Goal: Task Accomplishment & Management: Manage account settings

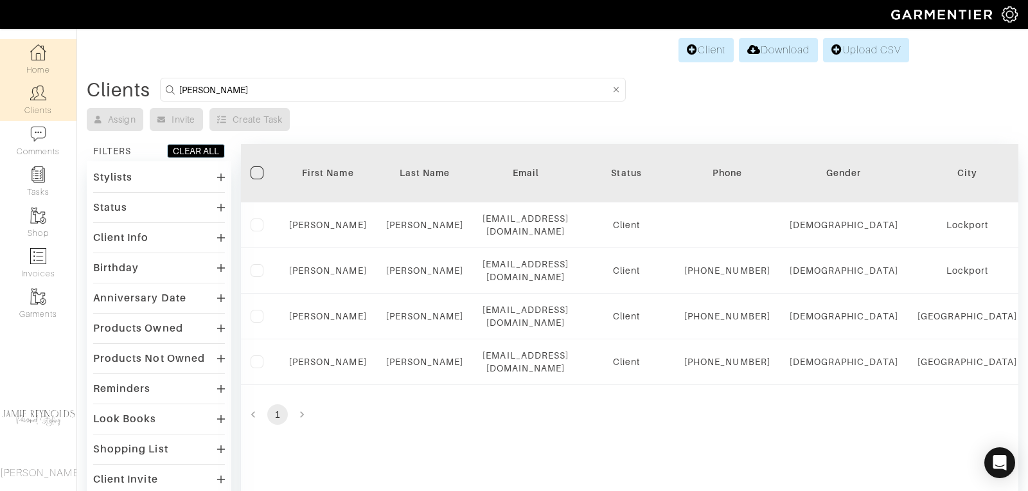
click at [37, 53] on img at bounding box center [38, 52] width 16 height 16
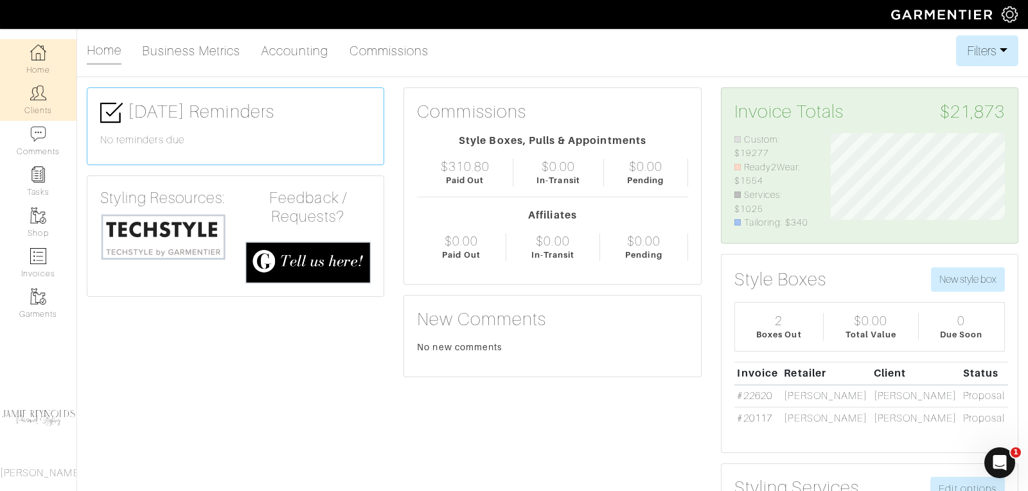
click at [36, 110] on link "Clients" at bounding box center [38, 100] width 76 height 40
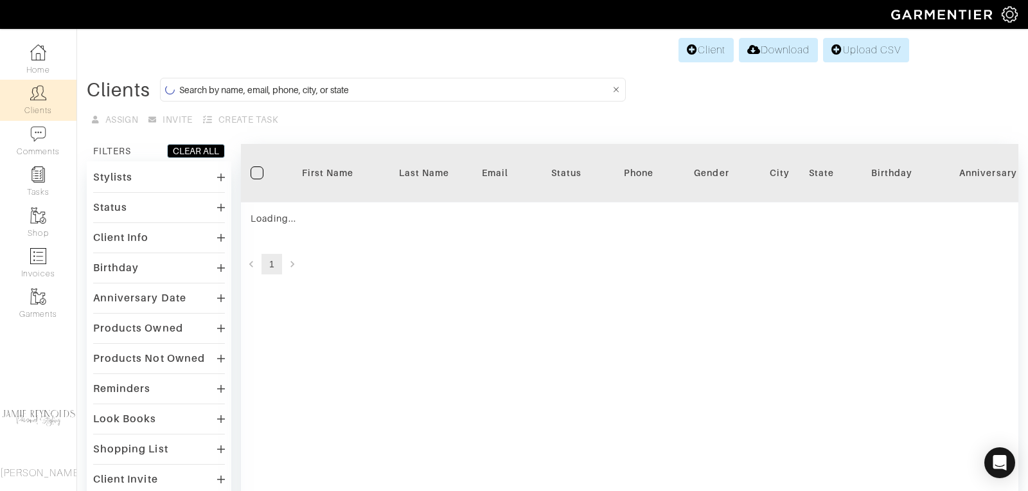
drag, startPoint x: 313, startPoint y: 86, endPoint x: 314, endPoint y: 71, distance: 14.8
click at [313, 85] on input at bounding box center [394, 90] width 430 height 16
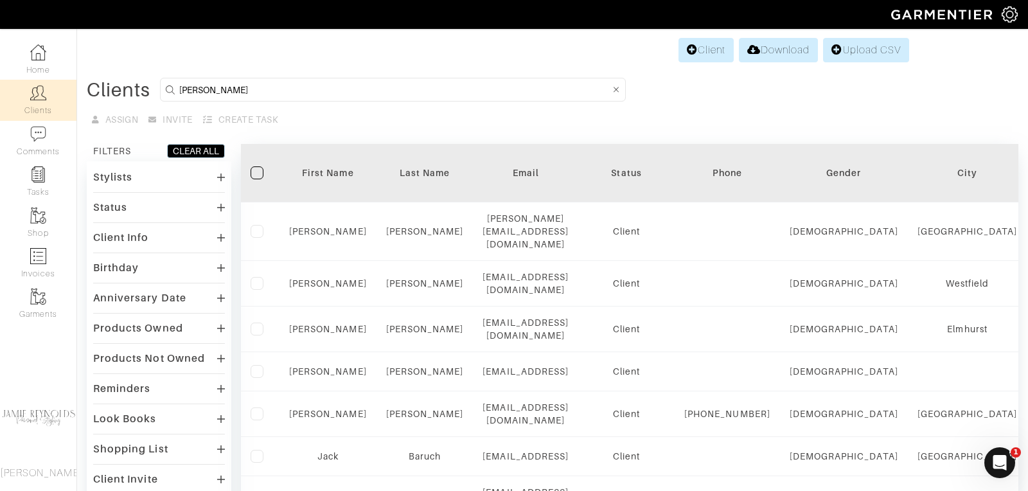
type input "david baruch"
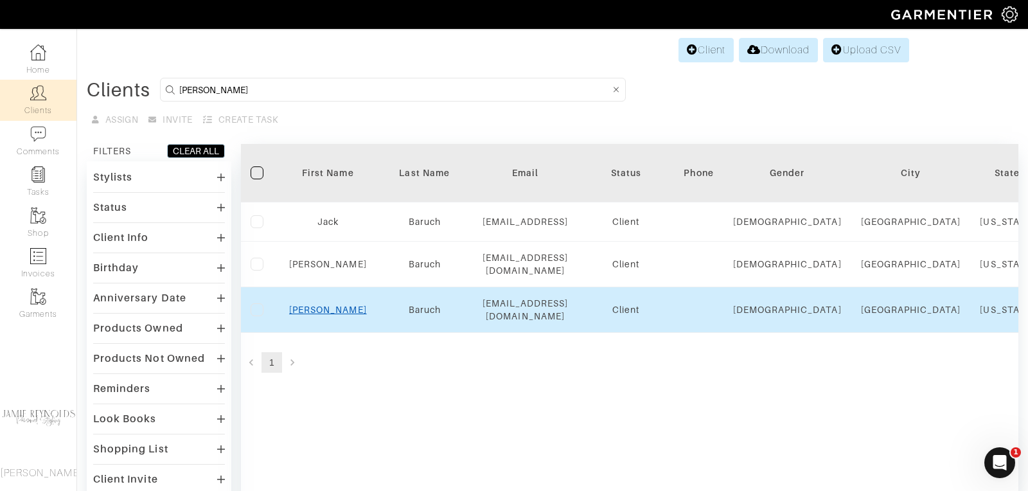
click at [326, 304] on link "David" at bounding box center [328, 309] width 78 height 10
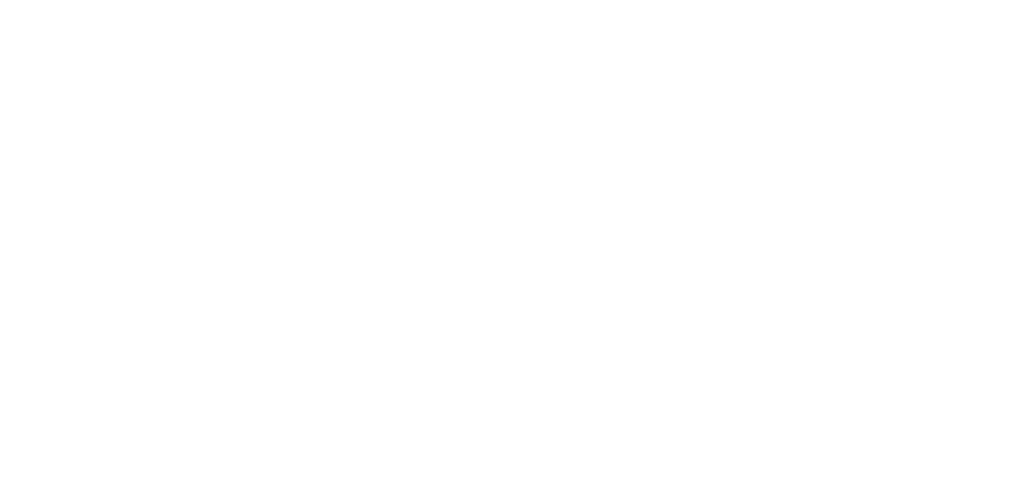
click at [0, 0] on html at bounding box center [0, 0] width 0 height 0
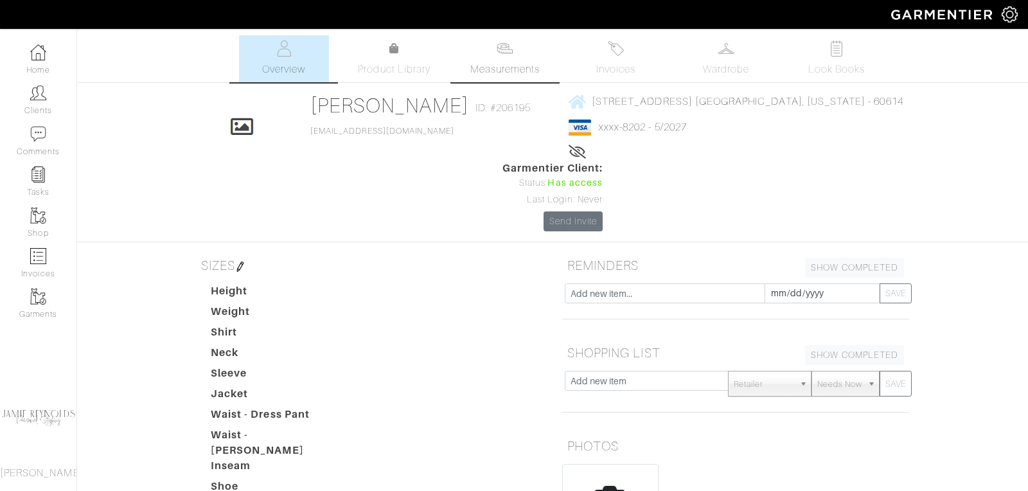
click at [497, 70] on span "Measurements" at bounding box center [505, 69] width 70 height 15
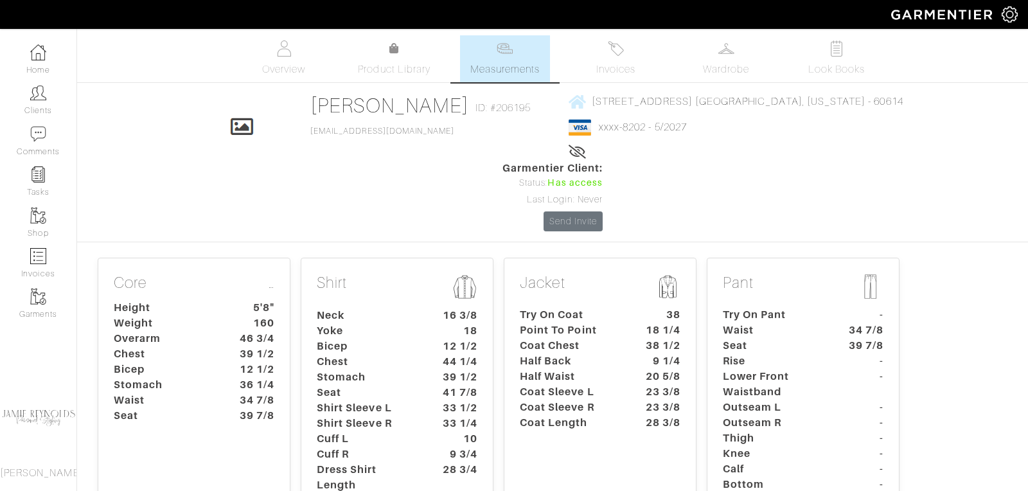
click at [590, 353] on dt "Half Back" at bounding box center [570, 360] width 120 height 15
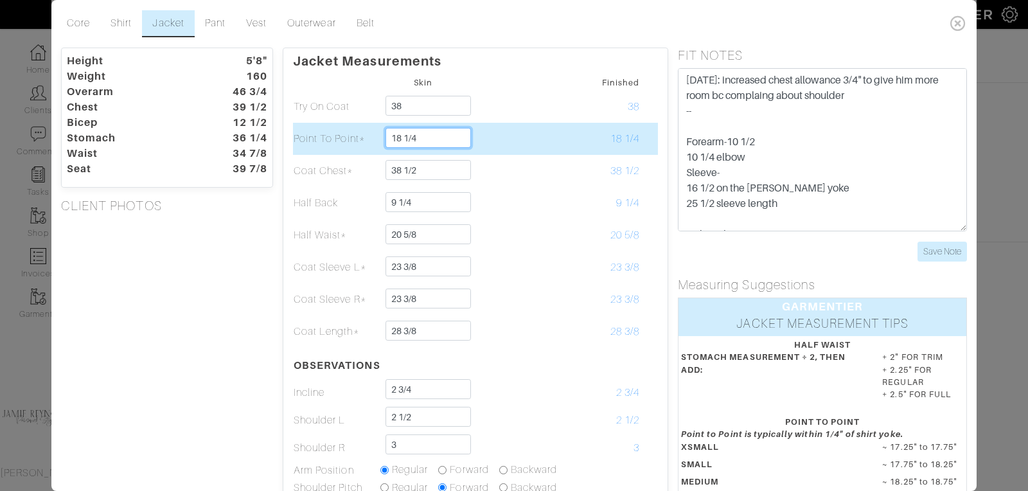
click at [419, 137] on input "18 1/4" at bounding box center [427, 138] width 85 height 20
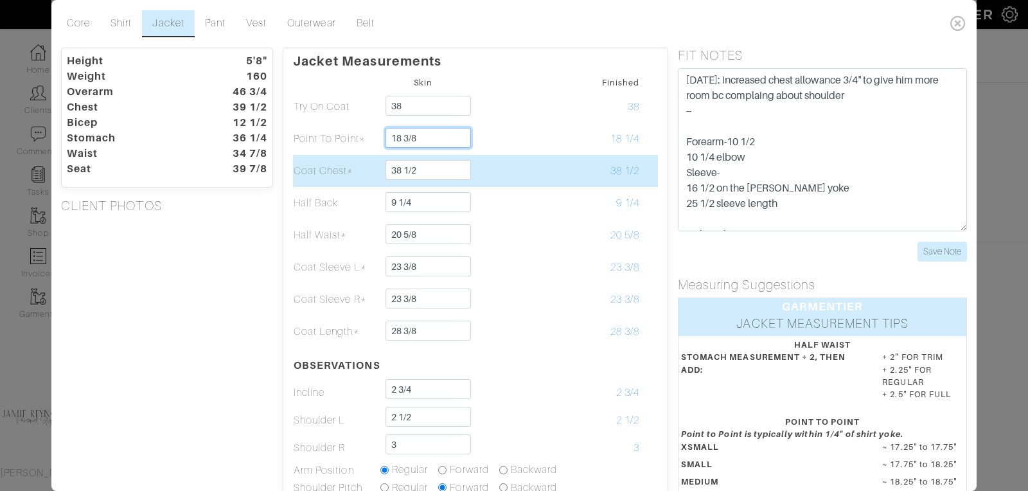
type input "18 3/8"
click at [535, 168] on td at bounding box center [509, 171] width 87 height 32
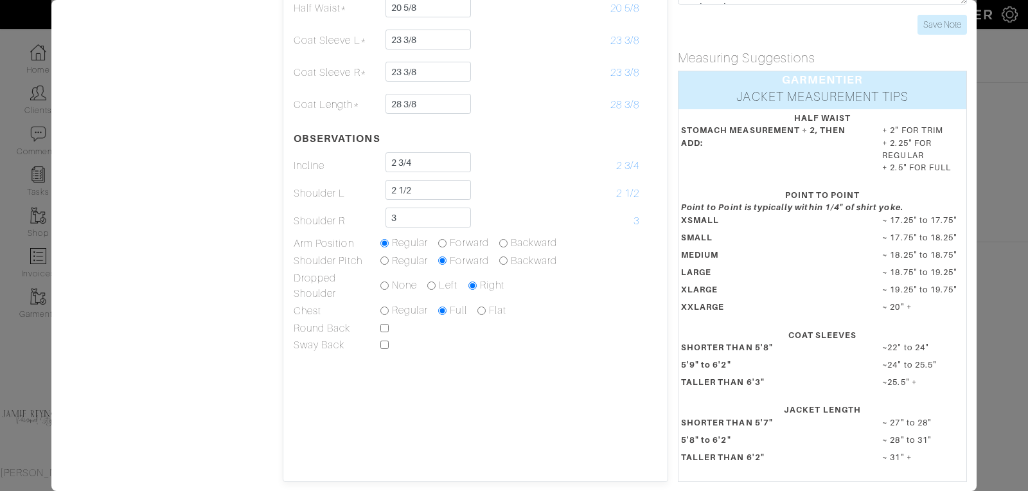
scroll to position [229, 0]
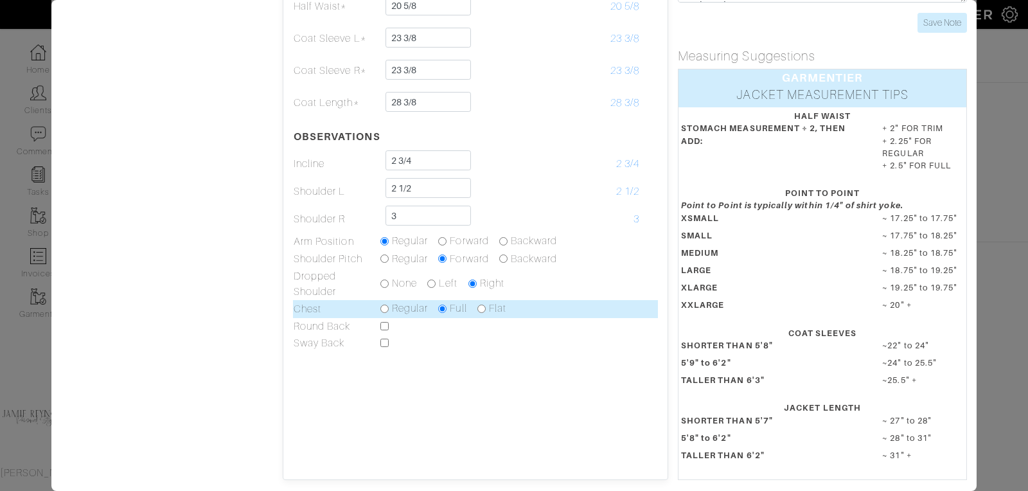
click at [384, 306] on input "radio" at bounding box center [384, 308] width 8 height 8
radio input "true"
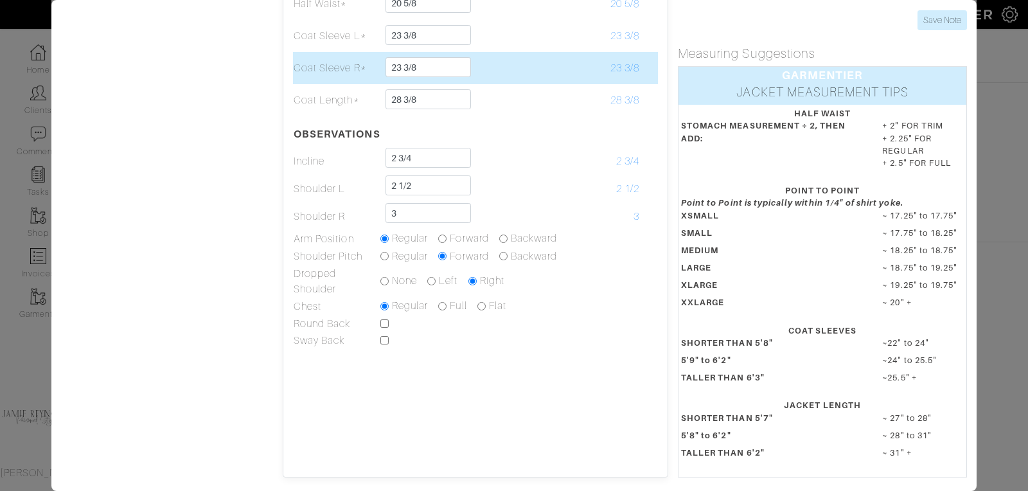
scroll to position [0, 0]
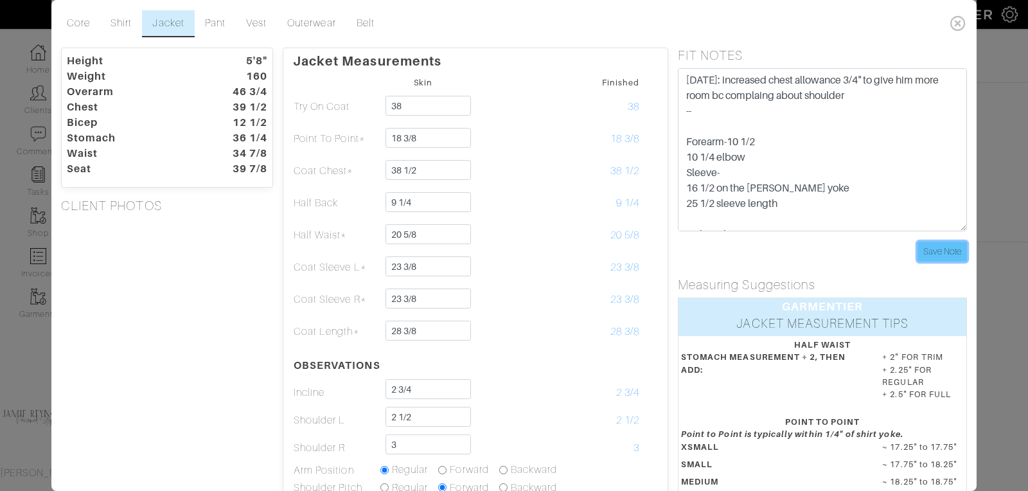
click at [957, 249] on input "Save Note" at bounding box center [941, 251] width 49 height 20
click at [258, 109] on dt "39 1/2" at bounding box center [240, 107] width 73 height 15
click at [243, 91] on dt "46 3/4" at bounding box center [240, 91] width 73 height 15
click at [936, 246] on input "Save Note" at bounding box center [941, 251] width 49 height 20
click at [236, 110] on dt "39 1/2" at bounding box center [240, 107] width 73 height 15
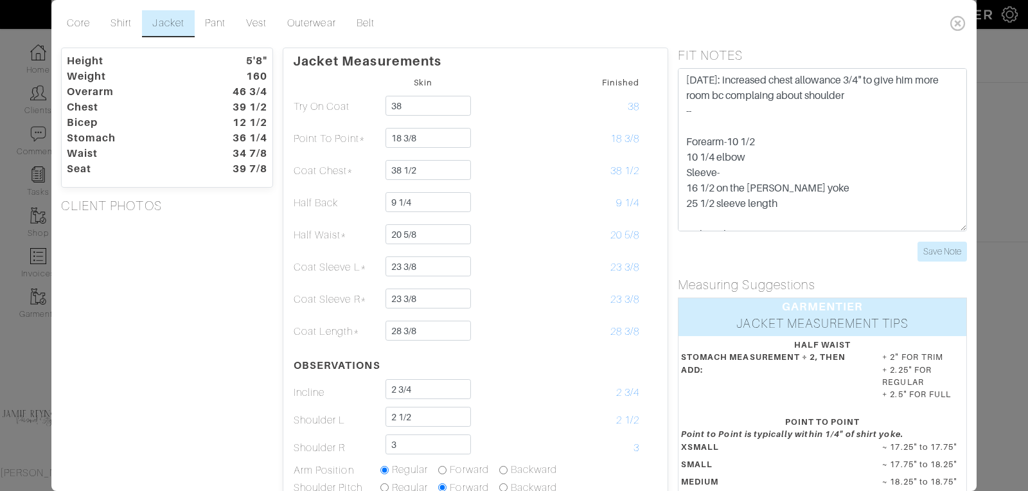
click at [236, 85] on dt "46 3/4" at bounding box center [240, 91] width 73 height 15
click at [80, 22] on link "Core" at bounding box center [79, 23] width 44 height 27
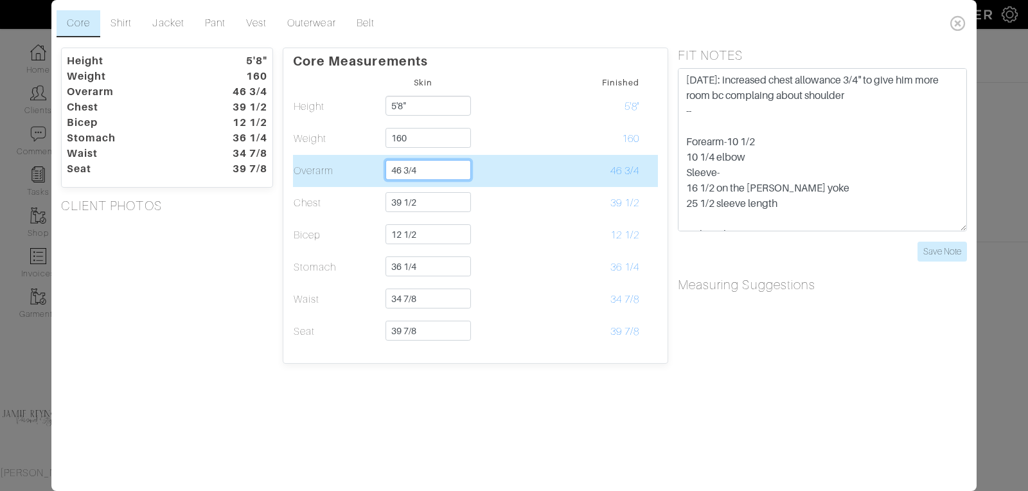
drag, startPoint x: 434, startPoint y: 170, endPoint x: 444, endPoint y: 125, distance: 46.1
click at [434, 170] on input "46 3/4" at bounding box center [427, 170] width 85 height 20
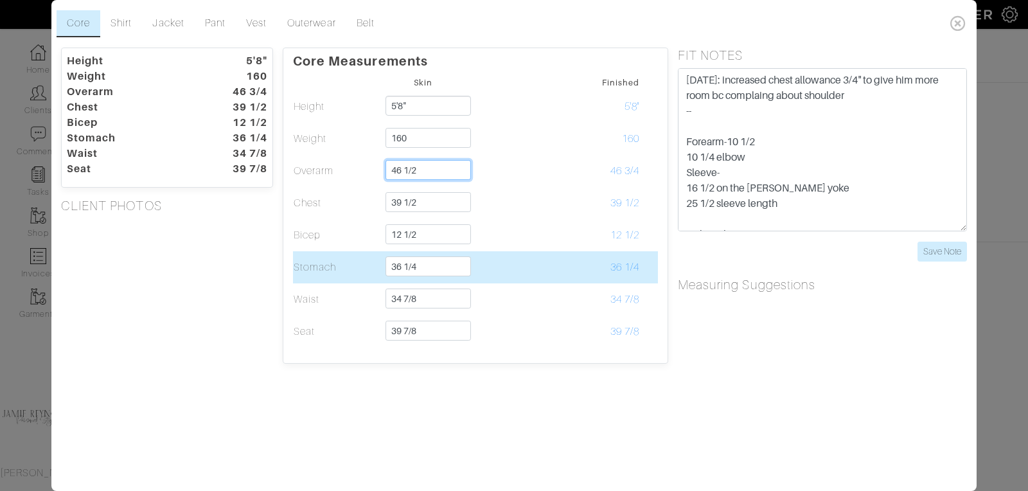
type input "46 1/2"
click at [568, 272] on td "36 1/4" at bounding box center [596, 267] width 87 height 32
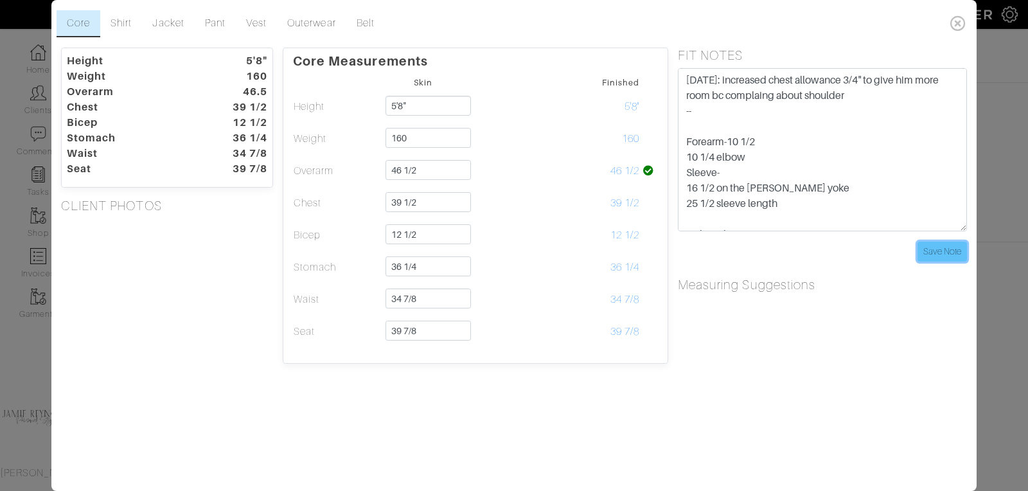
click at [941, 251] on input "Save Note" at bounding box center [941, 251] width 49 height 20
click at [963, 21] on icon at bounding box center [958, 23] width 26 height 26
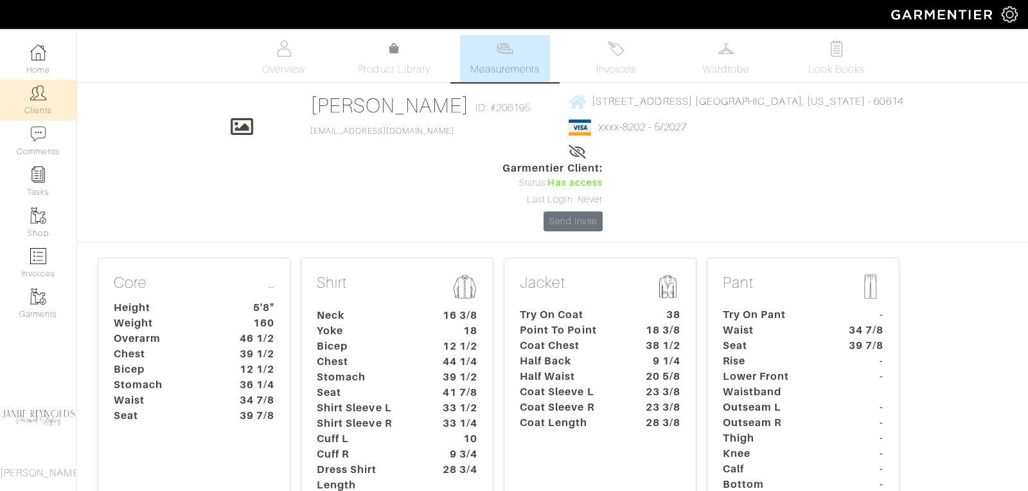
click at [35, 102] on link "Clients" at bounding box center [38, 100] width 76 height 40
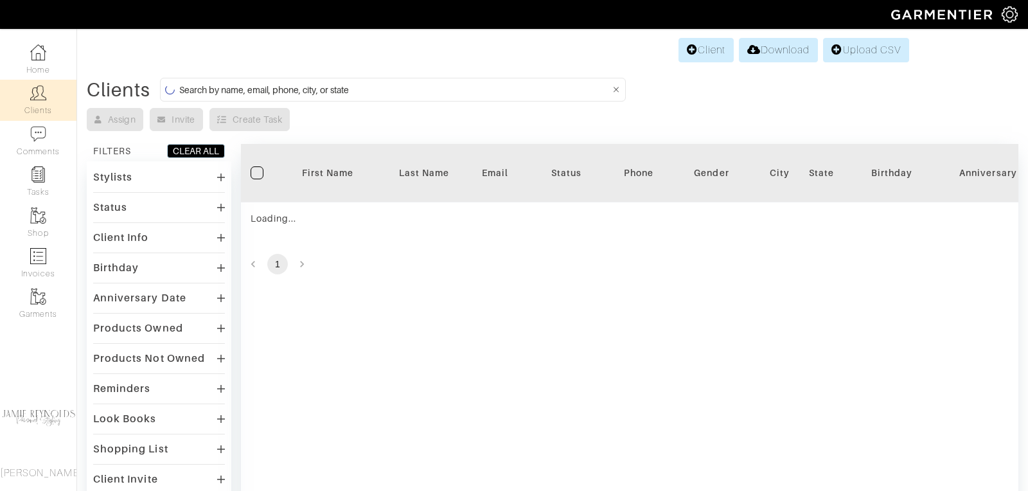
click at [296, 83] on input at bounding box center [394, 90] width 430 height 16
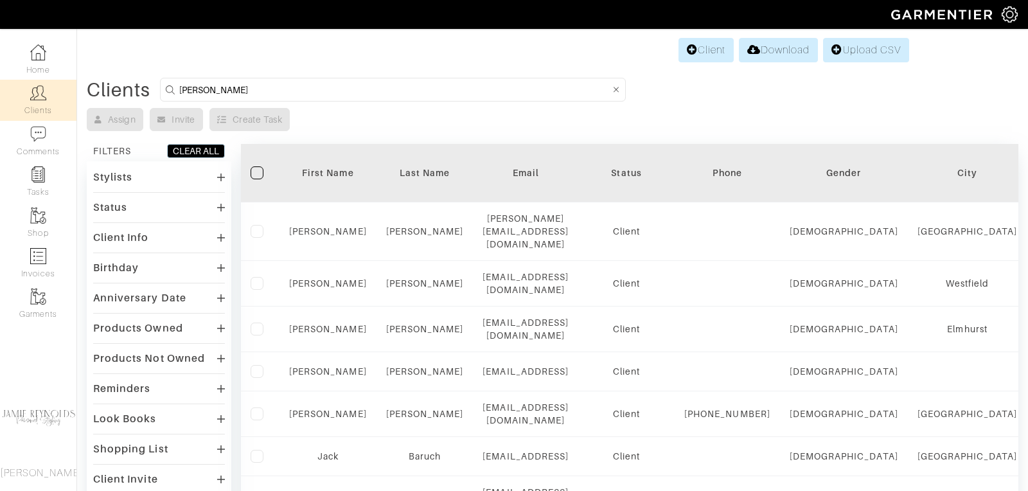
type input "tim"
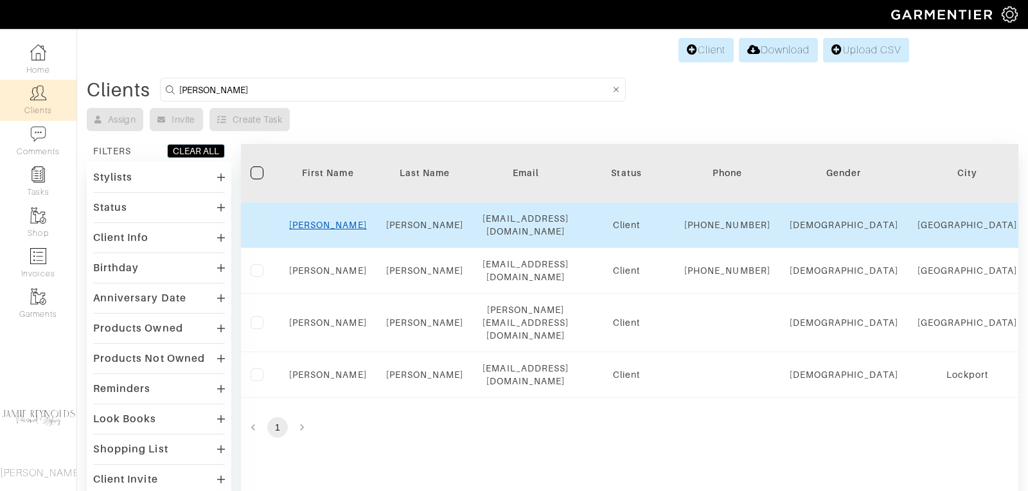
click at [331, 225] on link "Tim" at bounding box center [328, 225] width 78 height 10
